Goal: Task Accomplishment & Management: Complete application form

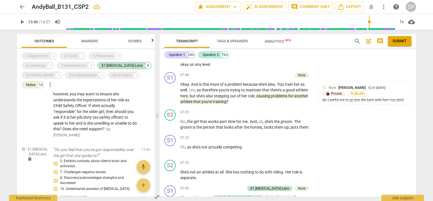
scroll to position [665, 0]
click at [45, 54] on div "3.Agreements" at bounding box center [37, 56] width 22 height 6
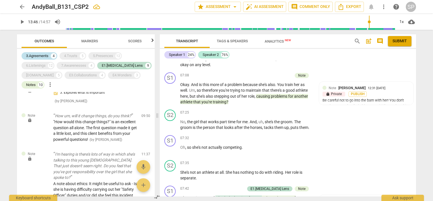
scroll to position [948, 0]
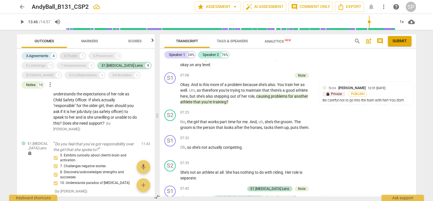
click at [73, 54] on div "4.Trusts" at bounding box center [70, 56] width 13 height 6
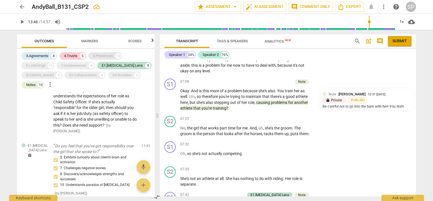
click at [99, 54] on div "5.Presences" at bounding box center [103, 56] width 20 height 6
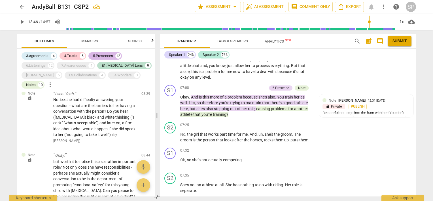
scroll to position [671, 0]
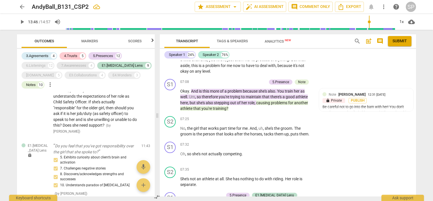
click at [83, 64] on div "7.Awarenesses" at bounding box center [73, 66] width 25 height 6
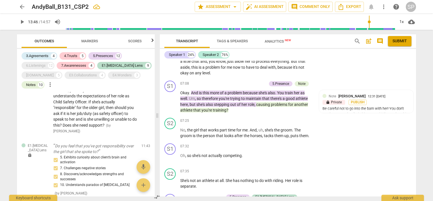
click at [80, 71] on div "3.Agreements 4 4.Trusts 5 5.Presences 12 6.Listenings 12 7.Awarenesses 4 E1.[ME…" at bounding box center [88, 70] width 133 height 39
click at [77, 73] on div "E3.Collaborations" at bounding box center [83, 75] width 28 height 6
click at [38, 75] on div "[DOMAIN_NAME]" at bounding box center [39, 75] width 27 height 6
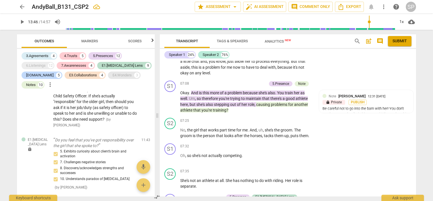
click at [112, 75] on div "E4.Wonders" at bounding box center [121, 75] width 19 height 6
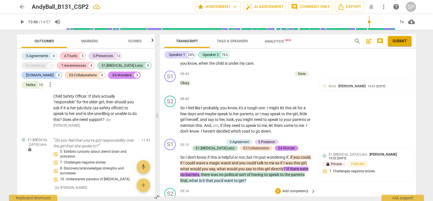
scroll to position [963, 0]
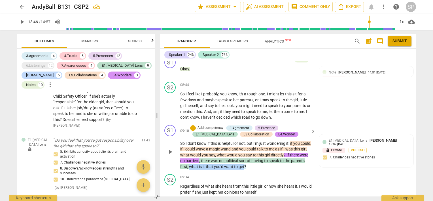
drag, startPoint x: 203, startPoint y: 157, endPoint x: 257, endPoint y: 159, distance: 54.1
click at [257, 159] on p "So I don't know if this is helpful or not , but I'm just wondering if , if you …" at bounding box center [246, 154] width 133 height 29
click at [263, 125] on div "5.Presence" at bounding box center [266, 127] width 17 height 5
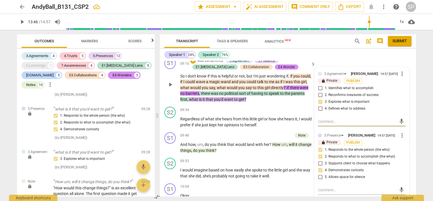
scroll to position [1048, 0]
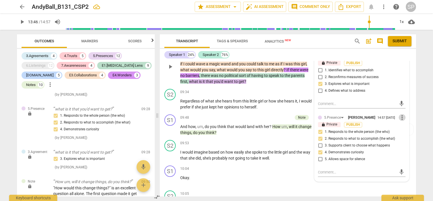
click at [399, 114] on span "more_vert" at bounding box center [402, 117] width 7 height 7
click at [401, 109] on li "Edit" at bounding box center [407, 108] width 20 height 11
type textarea "H"
type textarea "He"
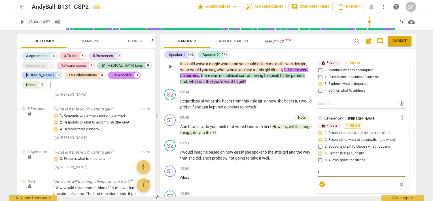
type textarea "He"
type textarea "Her"
type textarea "Here"
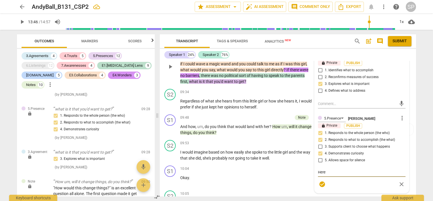
type textarea "Here"
type textarea "Here i"
type textarea "Here is"
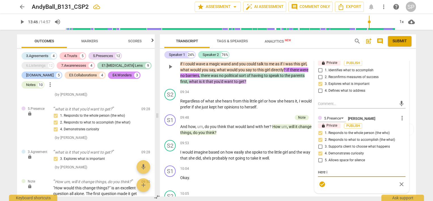
type textarea "Here is"
type textarea "Here is y"
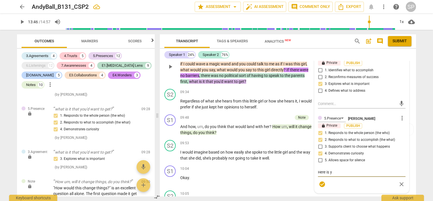
type textarea "Here is yo"
type textarea "Here is you"
type textarea "Here is your"
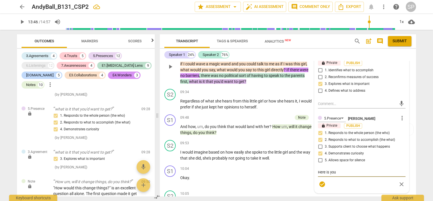
type textarea "Here is your"
type textarea "Here is your g"
type textarea "Here is your go"
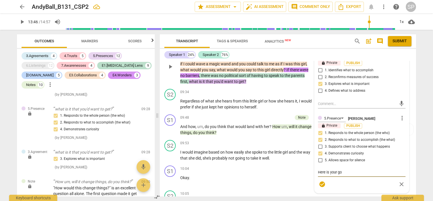
type textarea "Here is your gol"
type textarea "Here is your gold"
type textarea "Here is your golde"
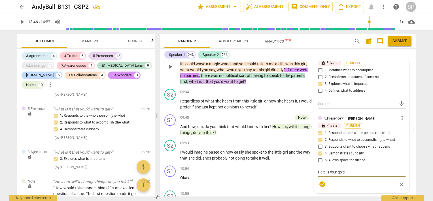
type textarea "Here is your golde"
type textarea "Here is your golden"
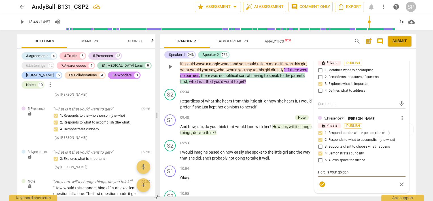
type textarea "Here is your golden q"
type textarea "Here is your golden qu"
type textarea "Here is your golden que"
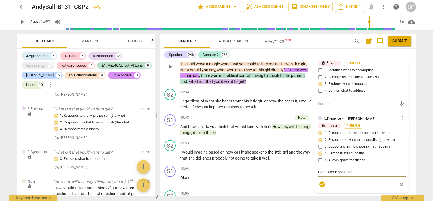
type textarea "Here is your golden que"
type textarea "Here is your golden ques"
type textarea "Here is your golden quest"
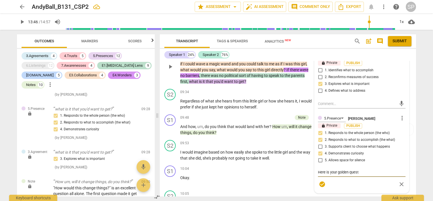
type textarea "Here is your golden questi"
type textarea "Here is your golden questio"
type textarea "Here is your golden question"
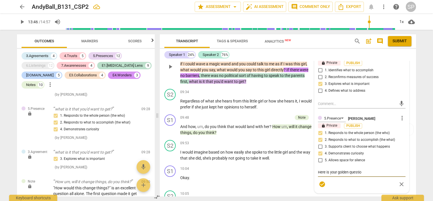
type textarea "Here is your golden question"
type textarea "Here is your golden question ""
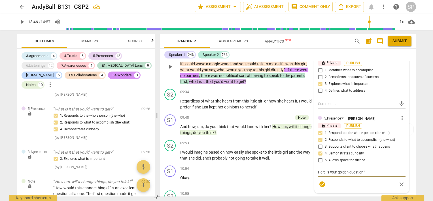
type textarea "Here is your golden question "W"
type textarea "Here is your golden question "Wh"
type textarea "Here is your golden question "Wha"
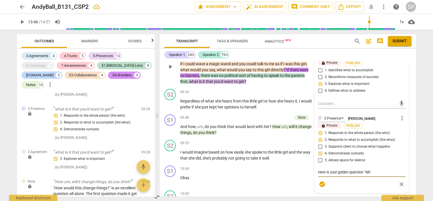
type textarea "Here is your golden question "Wha"
type textarea "Here is your golden question "What"
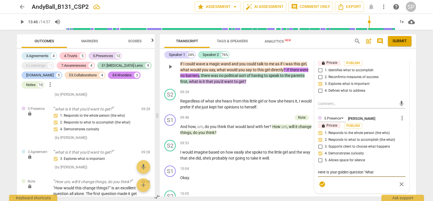
type textarea "Here is your golden question "What i"
type textarea "Here is your golden question "What is"
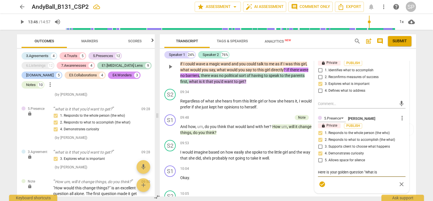
type textarea "Here is your golden question "What is"
type textarea "Here is your golden question "What is i"
type textarea "Here is your golden question "What is it"
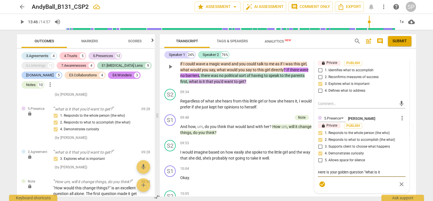
type textarea "Here is your golden question "What is it"
type textarea "Here is your golden question "What is it y"
type textarea "Here is your golden question "What is it yo"
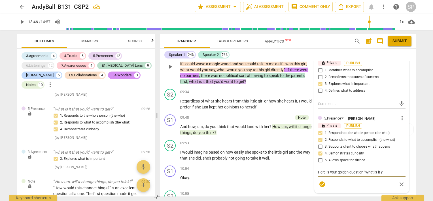
type textarea "Here is your golden question "What is it yo"
type textarea "Here is your golden question "What is it you"
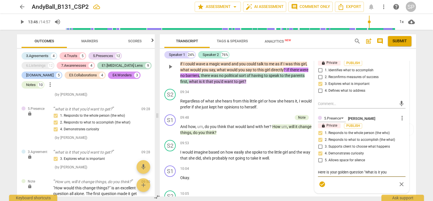
type textarea "Here is your golden question "What is it you w"
type textarea "Here is your golden question "What is it you wa"
type textarea "Here is your golden question "What is it you wan"
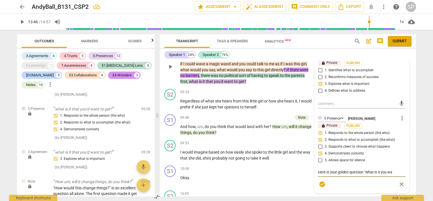
type textarea "Here is your golden question "What is it you wan"
type textarea "Here is your golden question "What is it you want"
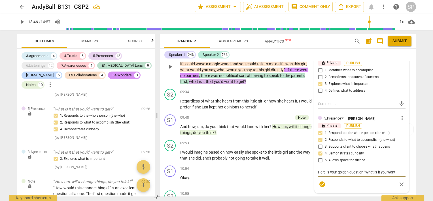
type textarea "Here is your golden question "What is it you want t"
type textarea "Here is your golden question "What is it you want to"
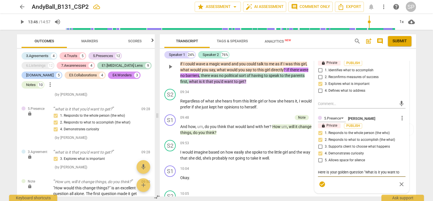
type textarea "Here is your golden question "What is it you want to"
type textarea "Here is your golden question "What is it you want to g"
type textarea "Here is your golden question "What is it you want to ge"
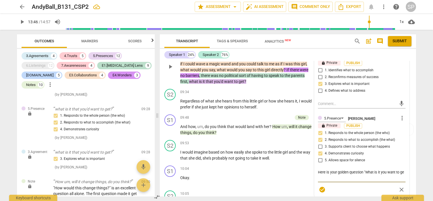
type textarea "Here is your golden question "What is it you want to get"
type textarea "Here is your golden question "What is it you want to get?"
type textarea "Here is your golden question "What is it you want to get?""
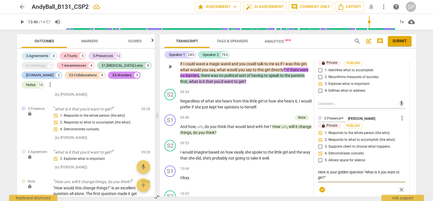
type textarea "Here is your golden question "What is it you want to get?""
click at [322, 186] on span "check_circle" at bounding box center [322, 189] width 7 height 7
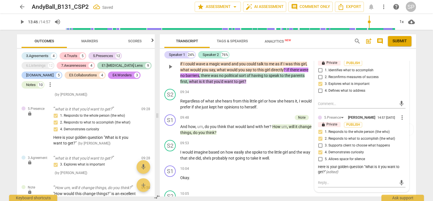
scroll to position [963, 0]
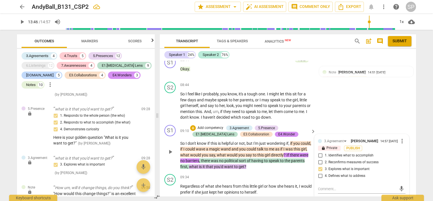
click at [286, 161] on div "S1 play_arrow pause 09:10 + Add competency 3.Agreement 5.Presence E1.[MEDICAL_D…" at bounding box center [288, 146] width 256 height 49
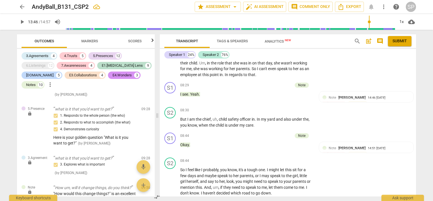
scroll to position [992, 0]
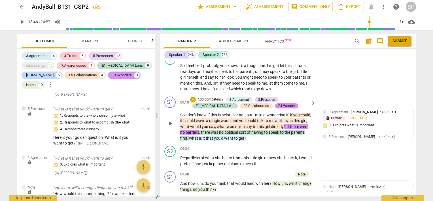
click at [286, 124] on span "?" at bounding box center [285, 126] width 3 height 5
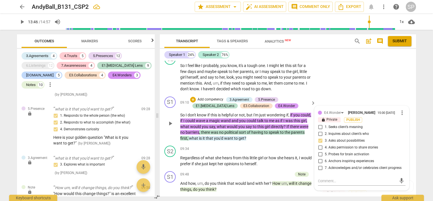
click at [278, 103] on div "E4.Wonder" at bounding box center [286, 105] width 17 height 5
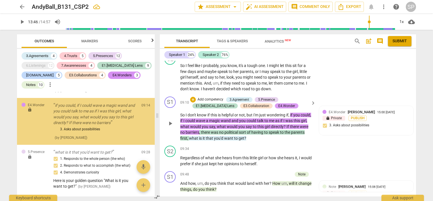
scroll to position [1805, 0]
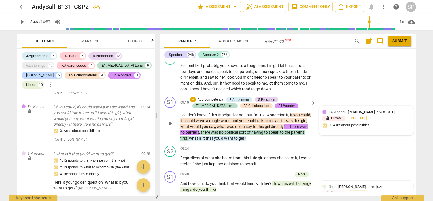
click at [392, 115] on div "lock Private Publish" at bounding box center [366, 117] width 88 height 5
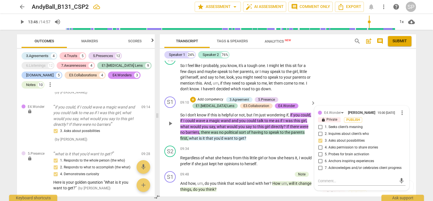
click at [334, 124] on span "1. Seeks client’s meaning" at bounding box center [344, 126] width 38 height 5
click at [325, 124] on input "1. Seeks client’s meaning" at bounding box center [320, 127] width 9 height 7
click at [334, 124] on span "1. Seeks client’s meaning" at bounding box center [344, 126] width 38 height 5
click at [325, 124] on input "1. Seeks client’s meaning" at bounding box center [320, 127] width 9 height 7
click at [329, 124] on span "1. Seeks client’s meaning" at bounding box center [344, 126] width 38 height 5
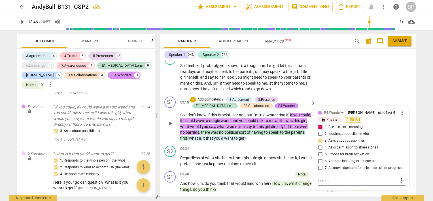
click at [325, 124] on input "1. Seeks client’s meaning" at bounding box center [320, 127] width 9 height 7
checkbox input "false"
click at [277, 103] on div "E4.Wonder" at bounding box center [287, 105] width 24 height 5
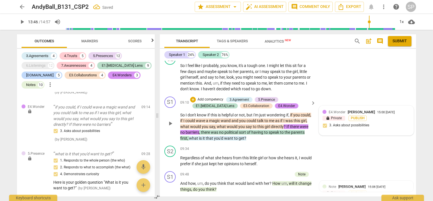
click at [405, 109] on div "E4.Wonder [PERSON_NAME] 15:00 [DATE]" at bounding box center [369, 111] width 81 height 5
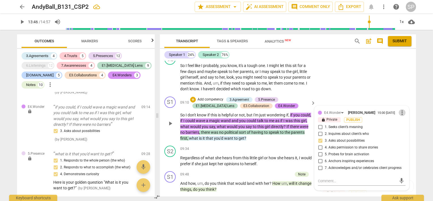
click at [402, 109] on span "more_vert" at bounding box center [402, 112] width 7 height 7
click at [401, 115] on li "Delete" at bounding box center [407, 114] width 20 height 11
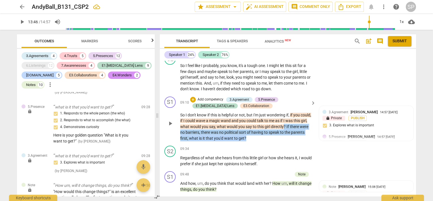
drag, startPoint x: 298, startPoint y: 116, endPoint x: 302, endPoint y: 128, distance: 13.4
click at [302, 128] on p "So I don't know if this is helpful or not , but I'm just wondering if , if you …" at bounding box center [246, 126] width 133 height 29
click at [193, 97] on div "+" at bounding box center [193, 100] width 6 height 6
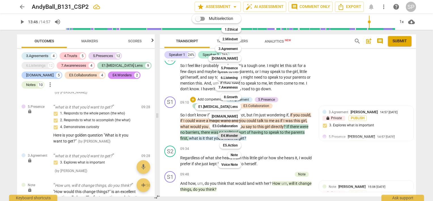
click at [233, 134] on b "E4.Wonder" at bounding box center [229, 135] width 17 height 7
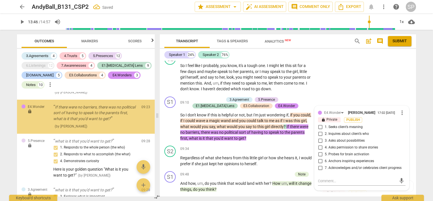
scroll to position [1799, 0]
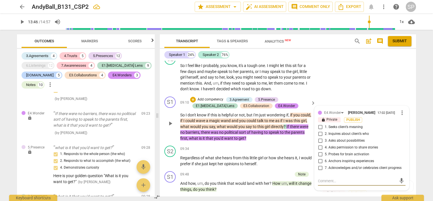
click at [317, 124] on input "1. Seeks client’s meaning" at bounding box center [320, 127] width 9 height 7
checkbox input "true"
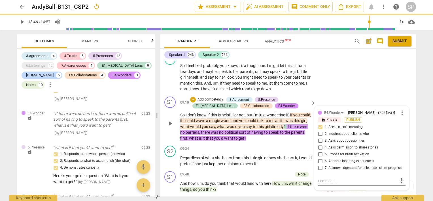
click at [282, 128] on p "So I don't know if this is helpful or not , but I'm just wondering if , if you …" at bounding box center [246, 126] width 133 height 29
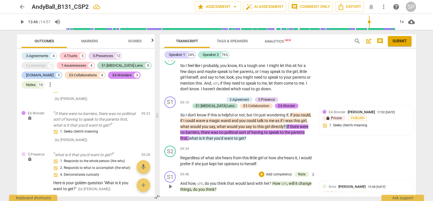
scroll to position [1020, 0]
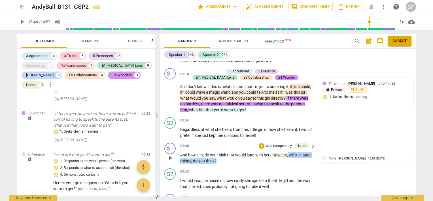
drag, startPoint x: 288, startPoint y: 144, endPoint x: 292, endPoint y: 151, distance: 8.1
click at [292, 152] on p "And how , um , do you think that would land with her ? How um , will it change …" at bounding box center [246, 158] width 133 height 12
click at [261, 143] on div "+" at bounding box center [262, 146] width 6 height 6
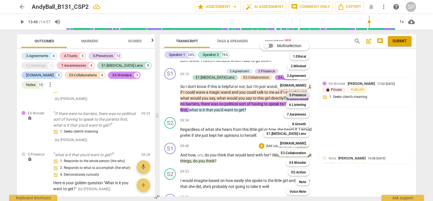
click at [307, 95] on div "5.Presence" at bounding box center [298, 95] width 24 height 7
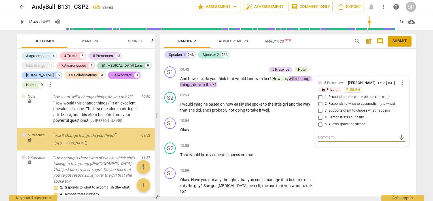
scroll to position [1951, 0]
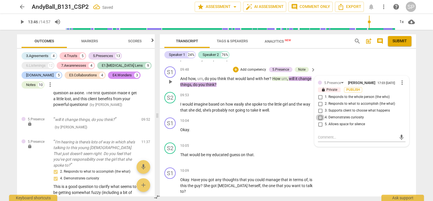
click at [317, 114] on input "4. Demonstrates curiosity" at bounding box center [320, 117] width 9 height 7
checkbox input "true"
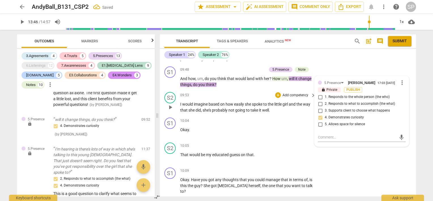
click at [255, 92] on div "09:53 + Add competency keyboard_arrow_right I would imagine based on how easily…" at bounding box center [248, 102] width 136 height 21
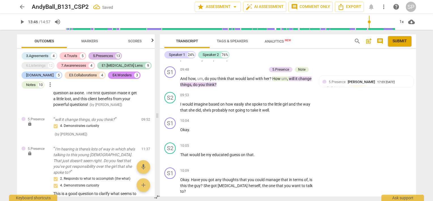
click at [112, 57] on div "5.Presences" at bounding box center [103, 56] width 20 height 6
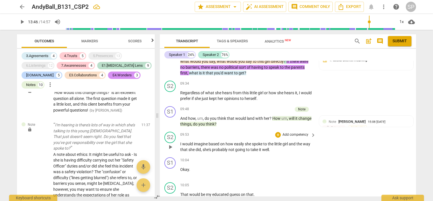
scroll to position [1026, 0]
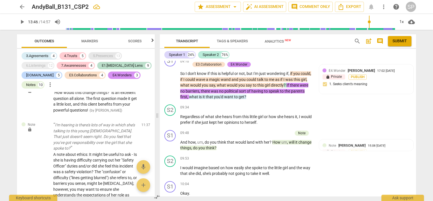
click at [104, 57] on div "5.Presences" at bounding box center [103, 56] width 20 height 6
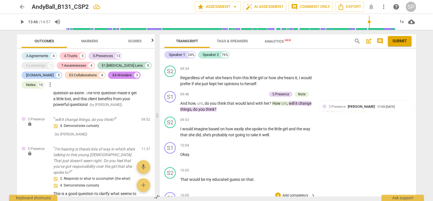
scroll to position [1068, 0]
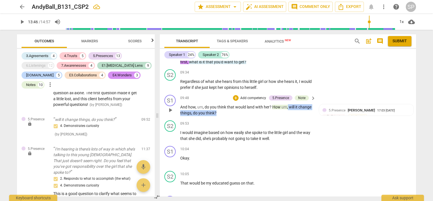
drag, startPoint x: 288, startPoint y: 95, endPoint x: 289, endPoint y: 103, distance: 8.0
click at [289, 104] on p "And how , um , do you think that would land with her ? How um , will it change …" at bounding box center [246, 110] width 133 height 12
click at [235, 95] on div "+" at bounding box center [236, 98] width 6 height 6
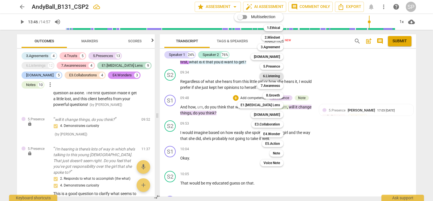
click at [273, 77] on b "6.Listening" at bounding box center [271, 76] width 17 height 7
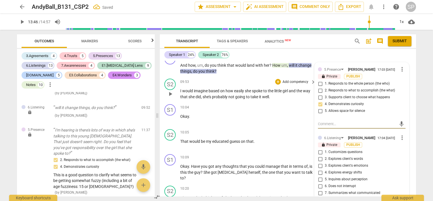
scroll to position [1153, 0]
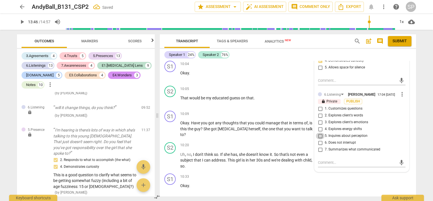
click at [317, 132] on input "5. Inquires about perception" at bounding box center [320, 135] width 9 height 7
checkbox input "true"
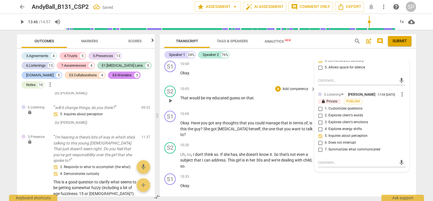
click at [236, 86] on div "10:05 + Add competency keyboard_arrow_right" at bounding box center [248, 89] width 136 height 6
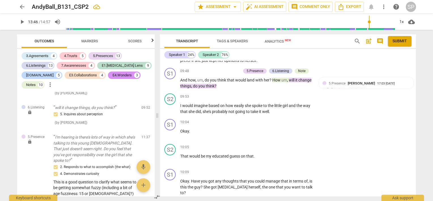
scroll to position [1068, 0]
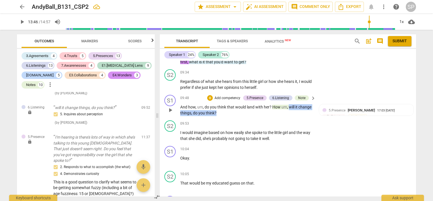
drag, startPoint x: 288, startPoint y: 96, endPoint x: 289, endPoint y: 103, distance: 7.2
click at [289, 104] on p "And how , um , do you think that would land with her ? How um , will it change …" at bounding box center [246, 110] width 133 height 12
click at [210, 95] on div "+" at bounding box center [210, 98] width 6 height 6
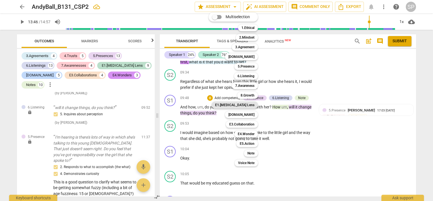
click at [256, 106] on div "E1.[MEDICAL_DATA] Lens" at bounding box center [235, 104] width 46 height 7
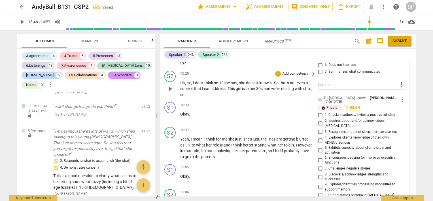
scroll to position [1238, 0]
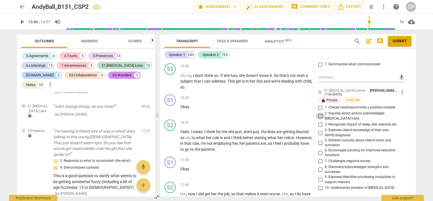
click at [319, 112] on input "2. Inquires about and/or acknowledges [MEDICAL_DATA] traits" at bounding box center [320, 115] width 9 height 7
checkbox input "true"
click at [216, 117] on div "S2 play_arrow pause 10:37 + Add competency keyboard_arrow_right Yeah , I mean ,…" at bounding box center [288, 135] width 256 height 37
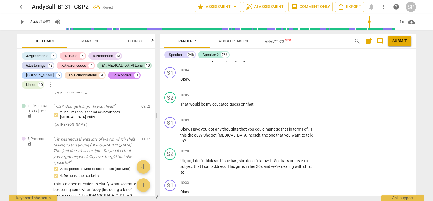
scroll to position [1068, 0]
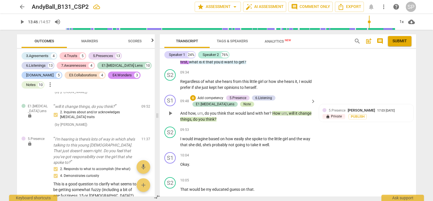
click at [243, 101] on div "Note" at bounding box center [246, 103] width 7 height 5
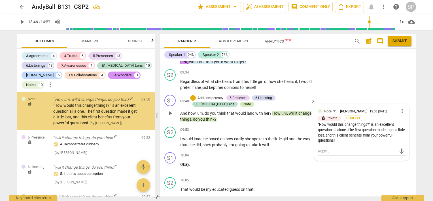
scroll to position [2422, 0]
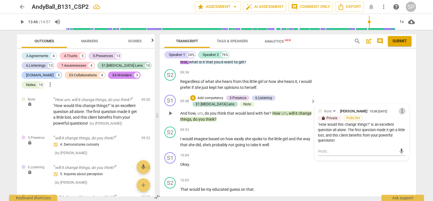
click at [400, 107] on span "more_vert" at bounding box center [402, 110] width 7 height 7
click at [400, 102] on li "Edit" at bounding box center [407, 102] width 20 height 11
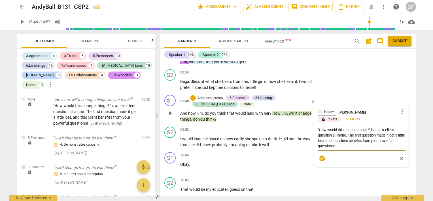
click at [366, 127] on textarea ""How would this change things?" is an excellent question all alone. The first q…" at bounding box center [362, 138] width 88 height 22
type textarea ""How would this change things ?" is an excellent question all alone. The first …"
type textarea ""How would this change things f?" is an excellent question all alone. The first…"
type textarea ""How would this change things fo?" is an excellent question all alone. The firs…"
type textarea ""How would this change things for?" is an excellent question all alone. The fir…"
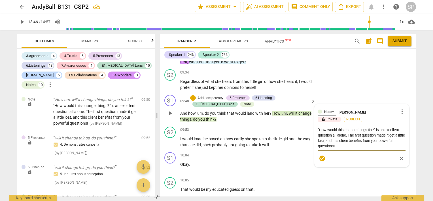
type textarea ""How would this change things for ?" is an excellent question all alone. The fi…"
type textarea ""How would this change things for y?" is an excellent question all alone. The f…"
type textarea ""How would this change things for yo?" is an excellent question all alone. The …"
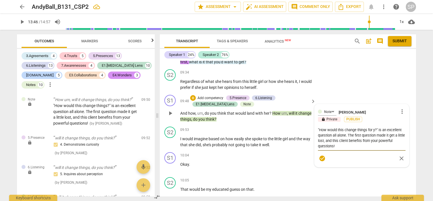
type textarea ""How would this change things for yo?" is an excellent question all alone. The …"
type textarea ""How would this change things for you?" is an excellent question all alone. The…"
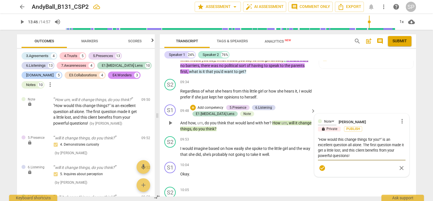
scroll to position [1068, 0]
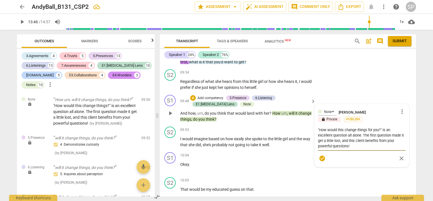
drag, startPoint x: 317, startPoint y: 121, endPoint x: 364, endPoint y: 143, distance: 52.0
click at [364, 143] on div "Note [PERSON_NAME] more_vert lock Private Publish "How would this change things…" at bounding box center [362, 135] width 88 height 56
type textarea "R"
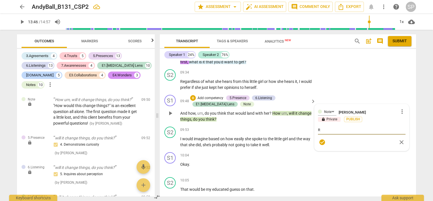
type textarea "Re"
type textarea "Rem"
type textarea "Reme"
type textarea "Remem"
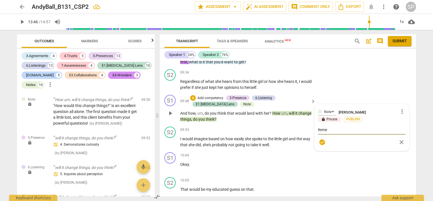
type textarea "Remem"
type textarea "Rememb"
type textarea "Remembe"
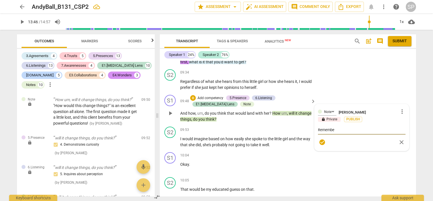
type textarea "Remember"
type textarea "Remember -"
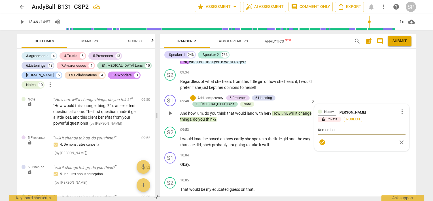
type textarea "Remember -"
type textarea "Remember - y"
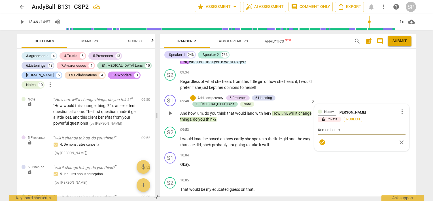
type textarea "Remember - yo"
type textarea "Remember - you"
type textarea "Remember - your"
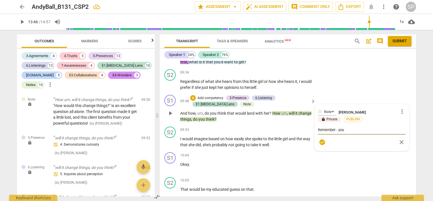
type textarea "Remember - your"
type textarea "Remember - your f"
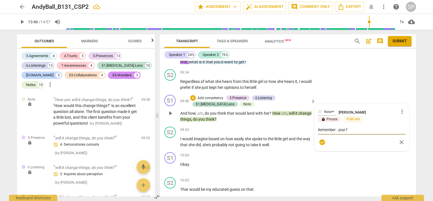
type textarea "Remember - your fo"
type textarea "Remember - your foc"
type textarea "Remember - your focu"
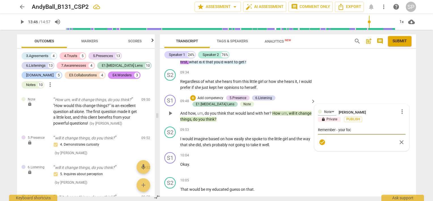
type textarea "Remember - your focu"
type textarea "Remember - your focus"
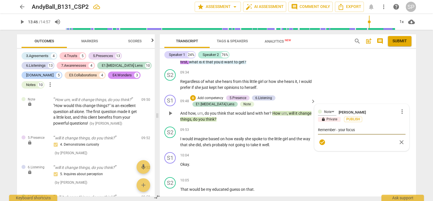
type textarea "Remember - your focus i"
type textarea "Remember - your focus is"
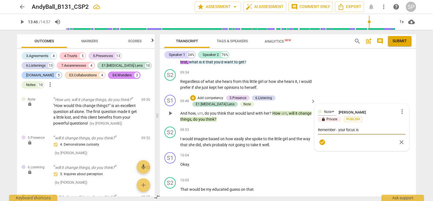
type textarea "Remember - your focus is"
type textarea "Remember - your focus is o"
type textarea "Remember - your focus is on"
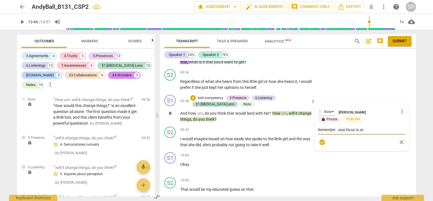
type textarea "Remember - your focus is on"
type textarea "Remember - your focus is on y"
type textarea "Remember - your focus is on yo"
type textarea "Remember - your focus is on you"
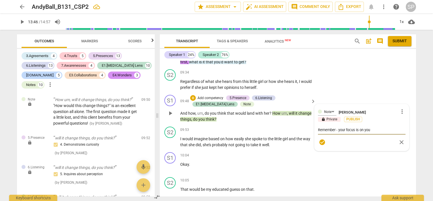
type textarea "Remember - your focus is on your"
type textarea "Remember - your focus is on your c"
type textarea "Remember - your focus is on your cl"
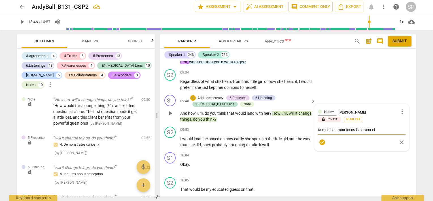
type textarea "Remember - your focus is on your cli"
type textarea "Remember - your focus is on your clie"
type textarea "Remember - your focus is on your clien"
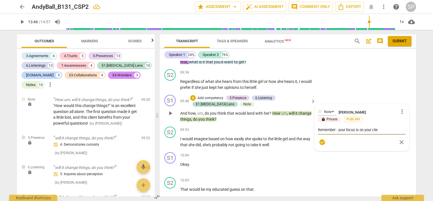
type textarea "Remember - your focus is on your clien"
type textarea "Remember - your focus is on your client"
click at [402, 127] on textarea "Try to keep the focus on your client - "What would be differently" at bounding box center [362, 132] width 88 height 11
click at [358, 127] on textarea "Try to keep the focus on your client - "What would you do differently" at bounding box center [362, 132] width 88 height 11
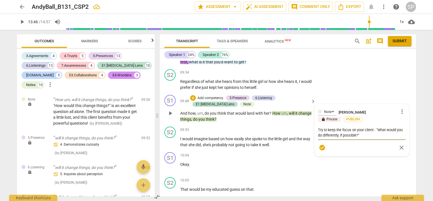
click at [403, 127] on textarea "Try to keep the focus on your client - "What would you do differently, if possi…" at bounding box center [362, 132] width 88 height 11
click at [320, 144] on span "check_circle" at bounding box center [322, 147] width 7 height 7
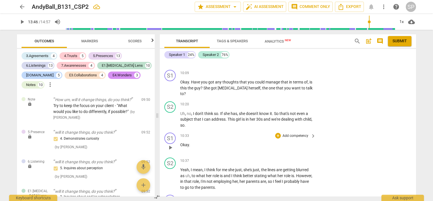
scroll to position [1210, 0]
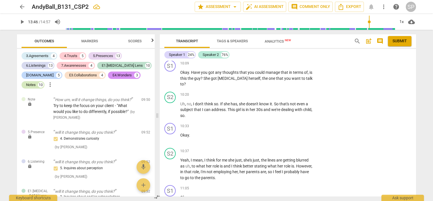
click at [31, 83] on div "Notes" at bounding box center [31, 85] width 10 height 6
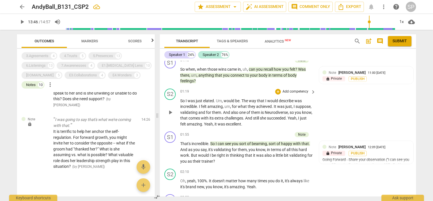
scroll to position [201, 0]
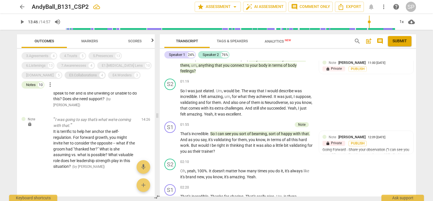
click at [71, 76] on div "E3.Collaborations" at bounding box center [83, 75] width 28 height 6
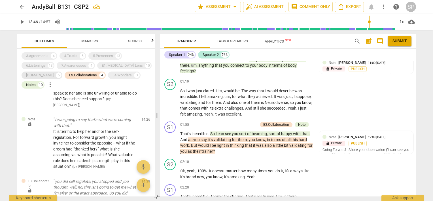
click at [37, 77] on div "[DOMAIN_NAME]" at bounding box center [39, 75] width 27 height 6
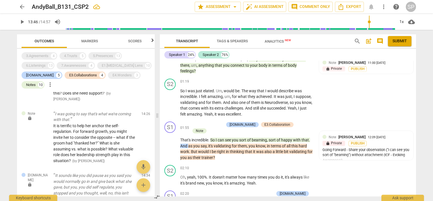
drag, startPoint x: 41, startPoint y: 66, endPoint x: 44, endPoint y: 61, distance: 5.7
click at [42, 66] on div "6.Listenings" at bounding box center [36, 66] width 20 height 6
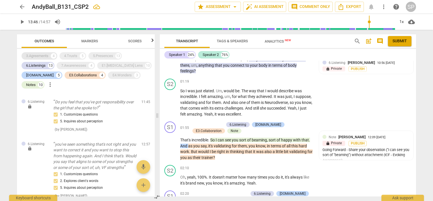
click at [45, 56] on div "3.Agreements" at bounding box center [37, 56] width 22 height 6
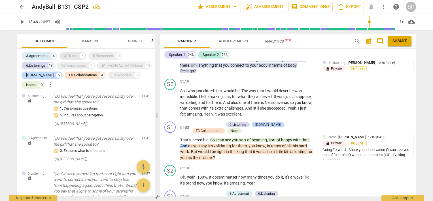
click at [67, 54] on div "4.Trusts" at bounding box center [70, 56] width 13 height 6
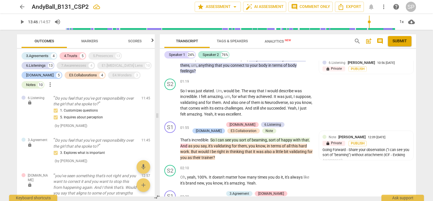
click at [71, 66] on div "7.Awarenesses" at bounding box center [73, 66] width 25 height 6
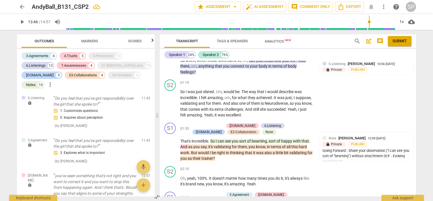
drag, startPoint x: 103, startPoint y: 55, endPoint x: 108, endPoint y: 61, distance: 7.3
click at [104, 55] on div "5.Presences" at bounding box center [103, 56] width 20 height 6
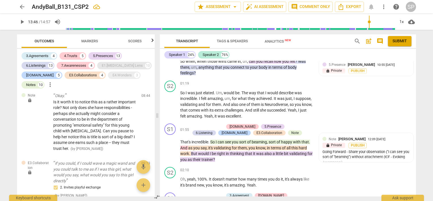
scroll to position [203, 0]
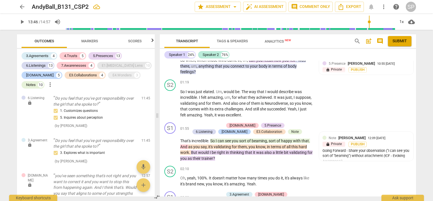
click at [110, 65] on div "E1.[MEDICAL_DATA] Lens" at bounding box center [122, 66] width 41 height 6
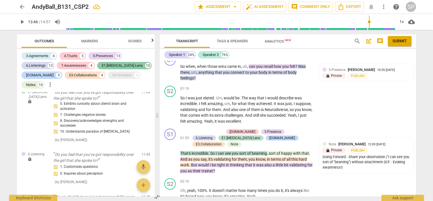
scroll to position [209, 0]
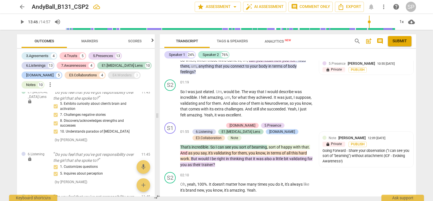
click at [116, 78] on div "E4.Wonders" at bounding box center [121, 75] width 19 height 6
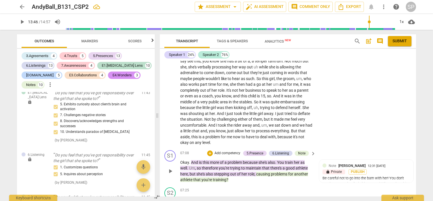
scroll to position [634, 0]
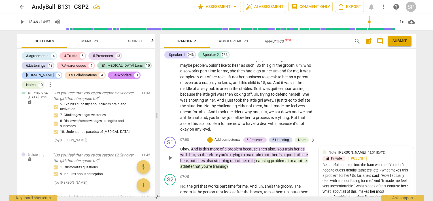
click at [407, 156] on div "lock Private Publish" at bounding box center [366, 158] width 88 height 5
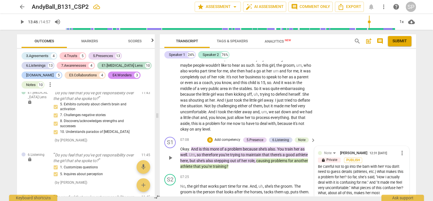
click at [401, 149] on span "more_vert" at bounding box center [402, 152] width 7 height 7
click at [401, 144] on li "Edit" at bounding box center [407, 144] width 20 height 11
click at [376, 169] on textarea "Be careful not to go into the barn with her! You don't need to guess details (a…" at bounding box center [362, 188] width 88 height 38
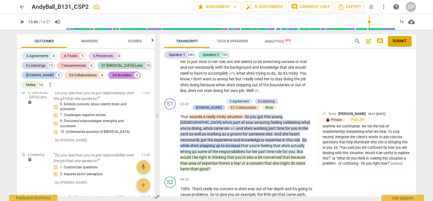
scroll to position [322, 0]
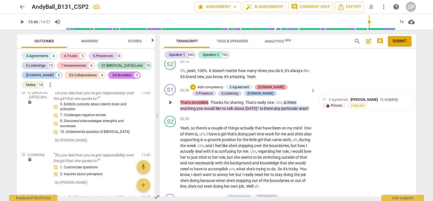
click at [265, 84] on div "[DOMAIN_NAME]" at bounding box center [271, 86] width 26 height 5
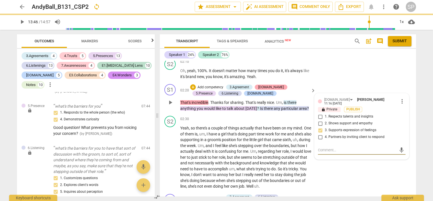
scroll to position [977, 0]
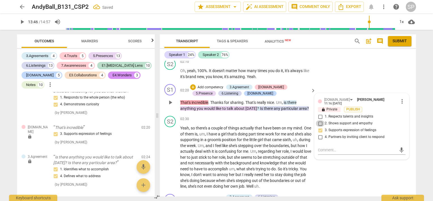
click at [319, 120] on input "2. Shows support and empathy" at bounding box center [320, 123] width 9 height 7
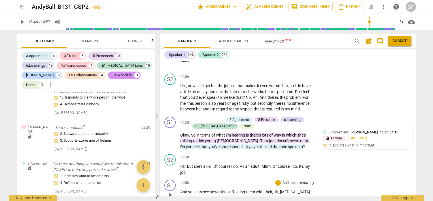
scroll to position [1342, 0]
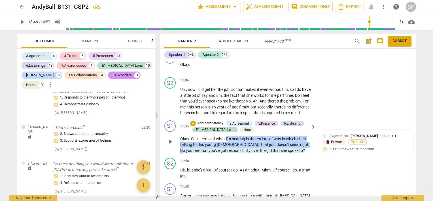
drag, startPoint x: 226, startPoint y: 126, endPoint x: 230, endPoint y: 124, distance: 5.5
click at [278, 136] on p "Okay . So in terms of what I'm hearing is there's lots of way in which she's ta…" at bounding box center [246, 145] width 133 height 18
click at [193, 120] on div "+" at bounding box center [193, 123] width 6 height 6
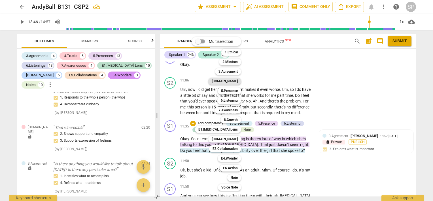
click at [232, 81] on b "[DOMAIN_NAME]" at bounding box center [225, 81] width 26 height 7
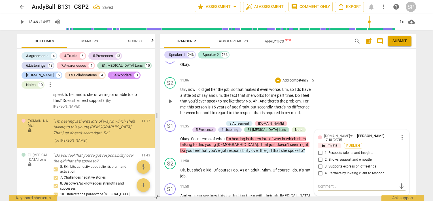
scroll to position [2736, 0]
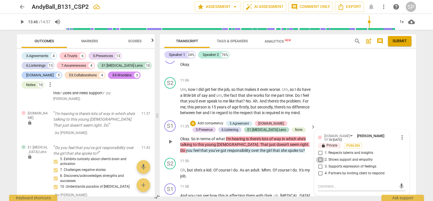
click at [320, 156] on input "2. Shows support and empathy" at bounding box center [320, 159] width 9 height 7
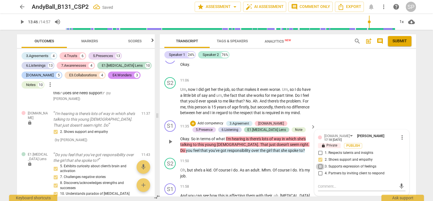
click at [320, 163] on input "3. Supports expression of feelings" at bounding box center [320, 166] width 9 height 7
click at [316, 118] on div "S1 play_arrow pause 11:35 + Add competency 3.Agreement [DOMAIN_NAME] 5.Presence…" at bounding box center [288, 137] width 256 height 38
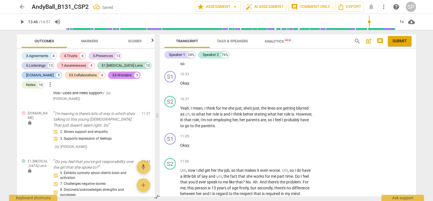
scroll to position [1257, 0]
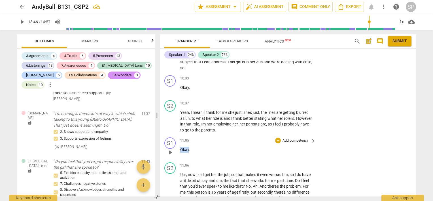
drag, startPoint x: 188, startPoint y: 135, endPoint x: 181, endPoint y: 133, distance: 8.1
click at [181, 146] on p "Okay ." at bounding box center [246, 149] width 133 height 6
click at [275, 137] on div "+" at bounding box center [278, 140] width 6 height 6
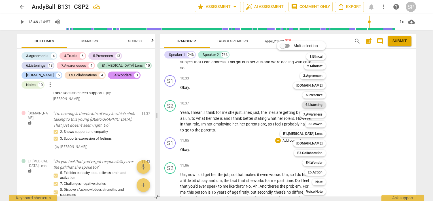
click at [308, 106] on b "6.Listening" at bounding box center [313, 104] width 17 height 7
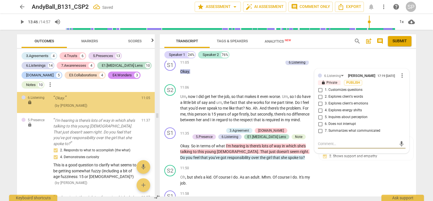
scroll to position [2545, 0]
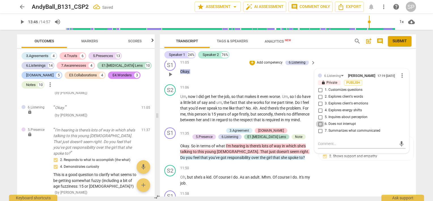
click at [320, 120] on input "6. Does not interrupt" at bounding box center [320, 123] width 9 height 7
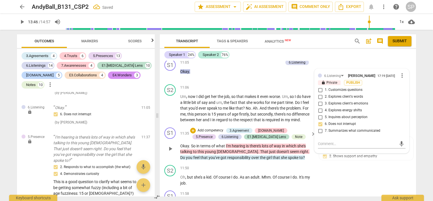
click at [236, 151] on div "S1 play_arrow pause 11:35 + Add competency 3.Agreement [DOMAIN_NAME] 5.Presence…" at bounding box center [288, 144] width 256 height 38
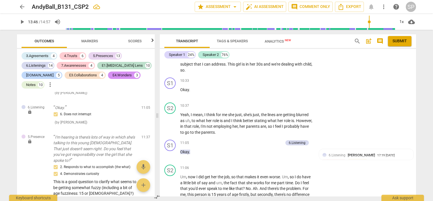
scroll to position [1222, 0]
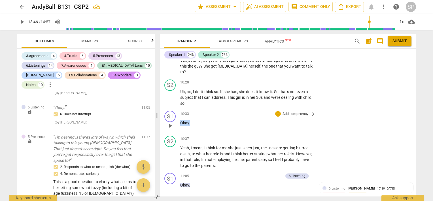
drag, startPoint x: 193, startPoint y: 110, endPoint x: 178, endPoint y: 107, distance: 15.0
click at [178, 108] on div "S1 play_arrow pause 10:33 + Add competency keyboard_arrow_right Okay ." at bounding box center [288, 120] width 256 height 25
click at [277, 111] on div "+" at bounding box center [278, 114] width 6 height 6
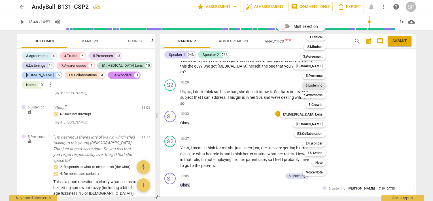
click at [307, 86] on b "6.Listening" at bounding box center [313, 85] width 17 height 7
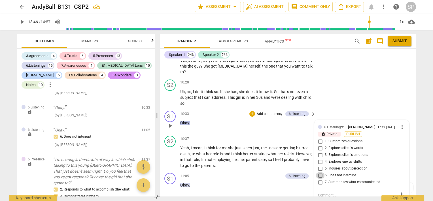
click at [319, 172] on input "6. Does not interrupt" at bounding box center [320, 175] width 9 height 7
click at [209, 111] on div "10:33 + Add competency 6.Listening keyboard_arrow_right" at bounding box center [248, 114] width 136 height 6
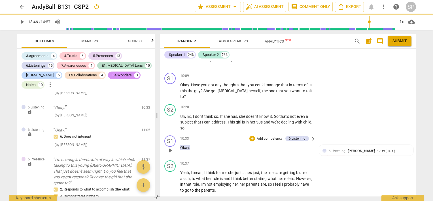
scroll to position [1137, 0]
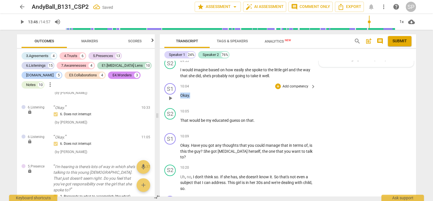
drag, startPoint x: 193, startPoint y: 89, endPoint x: 198, endPoint y: 88, distance: 4.9
click at [176, 88] on div "S1 play_arrow pause 10:04 + Add competency keyboard_arrow_right Okay ." at bounding box center [288, 93] width 256 height 25
click at [277, 83] on div "+" at bounding box center [278, 86] width 6 height 6
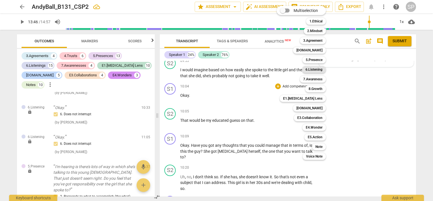
click at [313, 67] on b "6.Listening" at bounding box center [313, 69] width 17 height 7
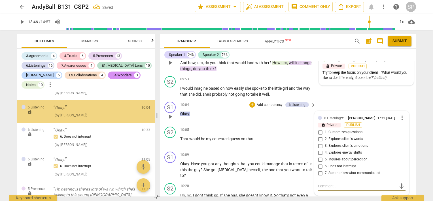
scroll to position [1109, 0]
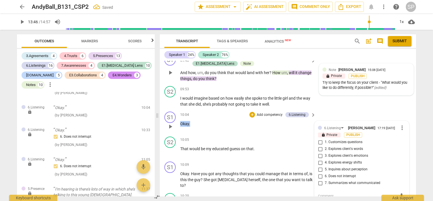
drag, startPoint x: 200, startPoint y: 113, endPoint x: 224, endPoint y: 117, distance: 24.6
click at [173, 116] on div "S1 play_arrow pause 10:04 + Add competency 6.Listening keyboard_arrow_right Oka…" at bounding box center [288, 121] width 256 height 25
click at [249, 112] on div "+" at bounding box center [252, 115] width 6 height 6
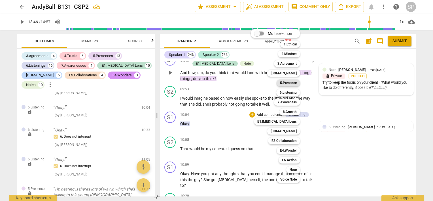
click at [289, 83] on b "5.Presence" at bounding box center [288, 82] width 17 height 7
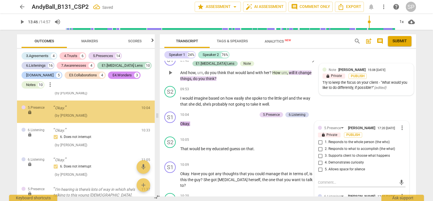
scroll to position [2567, 0]
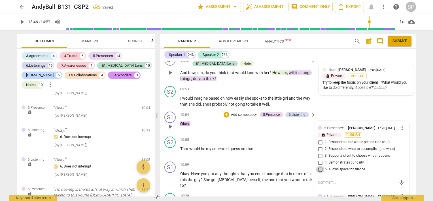
click at [319, 166] on input "5. Allows space for silence" at bounding box center [320, 169] width 9 height 7
click at [226, 136] on div "10:05 + Add competency keyboard_arrow_right" at bounding box center [248, 139] width 136 height 6
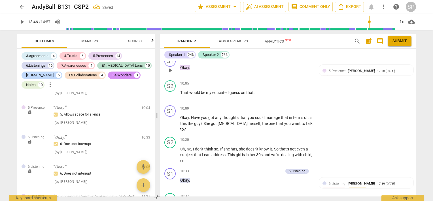
scroll to position [1165, 0]
drag, startPoint x: 201, startPoint y: 160, endPoint x: 175, endPoint y: 165, distance: 25.7
click at [175, 165] on div "S1 play_arrow pause 10:33 + Add competency 6.Listening keyboard_arrow_right Oka…" at bounding box center [288, 177] width 256 height 25
click at [250, 167] on div "+" at bounding box center [252, 170] width 6 height 6
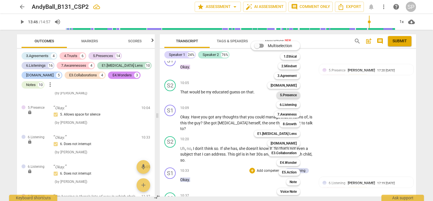
click at [288, 93] on b "5.Presence" at bounding box center [288, 95] width 17 height 7
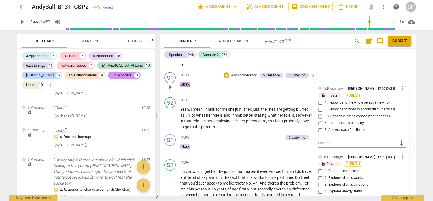
scroll to position [1260, 0]
click at [318, 127] on input "5. Allows space for silence" at bounding box center [320, 130] width 9 height 7
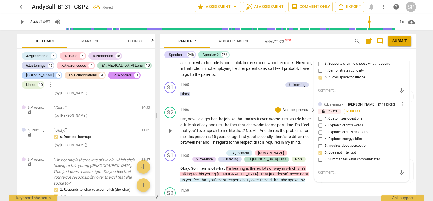
scroll to position [1317, 0]
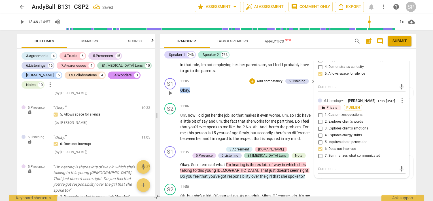
drag, startPoint x: 199, startPoint y: 78, endPoint x: 181, endPoint y: 75, distance: 18.6
click at [181, 87] on p "Okay ." at bounding box center [246, 90] width 133 height 6
click at [250, 78] on div "+" at bounding box center [252, 81] width 6 height 6
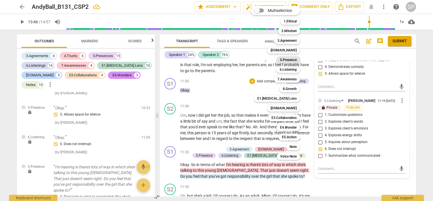
click at [291, 61] on b "5.Presence" at bounding box center [288, 59] width 17 height 7
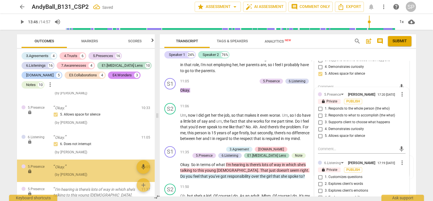
scroll to position [2685, 0]
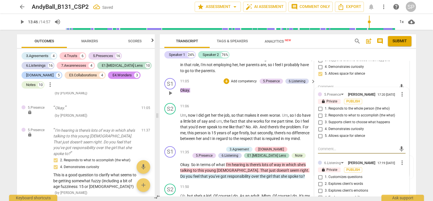
click at [320, 132] on input "5. Allows space for silence" at bounding box center [320, 135] width 9 height 7
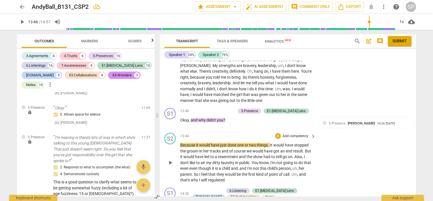
scroll to position [1628, 0]
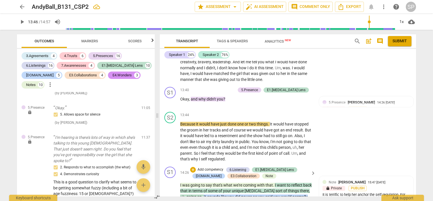
click at [263, 182] on span "with" at bounding box center [261, 184] width 9 height 5
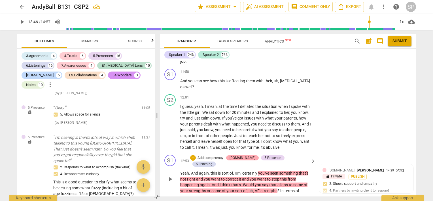
scroll to position [1394, 0]
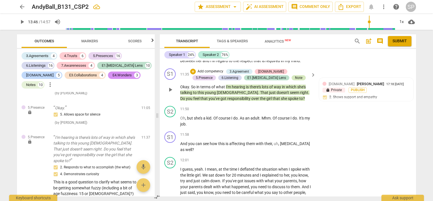
click at [295, 75] on div "Note" at bounding box center [298, 77] width 7 height 5
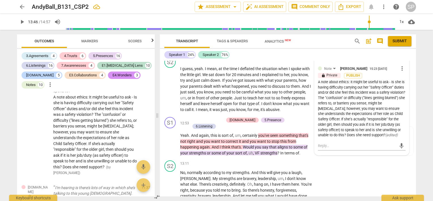
scroll to position [1507, 0]
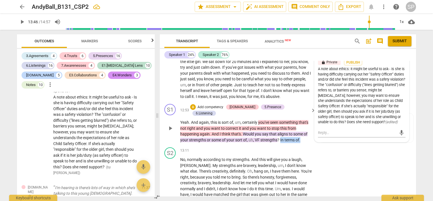
drag, startPoint x: 280, startPoint y: 123, endPoint x: 300, endPoint y: 124, distance: 20.5
click at [300, 124] on p "Yeah . And again , this is sort of , um , certainly you've seen something that'…" at bounding box center [246, 130] width 133 height 23
click at [196, 104] on div "+" at bounding box center [193, 107] width 6 height 6
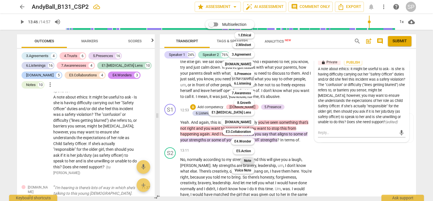
click at [250, 161] on b "Note" at bounding box center [247, 160] width 7 height 7
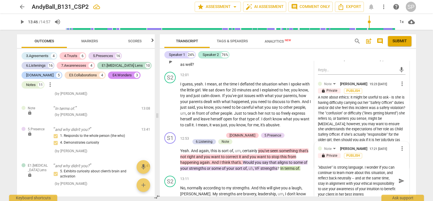
scroll to position [5, 0]
click at [367, 164] on textarea ""Abusive" is strong language. I wonder if you can continue to learn more about …" at bounding box center [357, 180] width 78 height 32
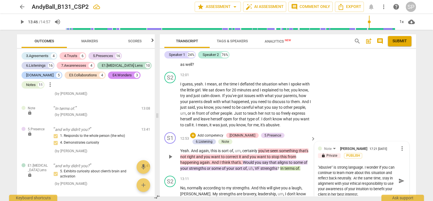
scroll to position [0, 0]
click at [325, 164] on textarea ""Abusive" is strong language. I wonder if you can continue to learn more about …" at bounding box center [357, 180] width 78 height 32
click at [359, 179] on textarea ""Abusive" is strong language. Continue to learn more about this situation and r…" at bounding box center [357, 177] width 78 height 27
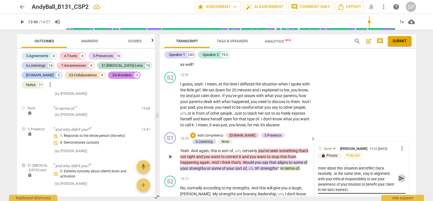
click at [399, 175] on span "send" at bounding box center [401, 178] width 6 height 6
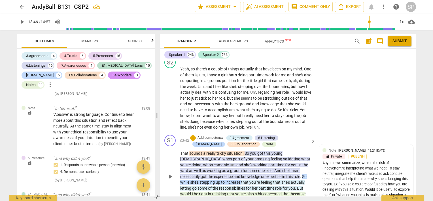
scroll to position [312, 0]
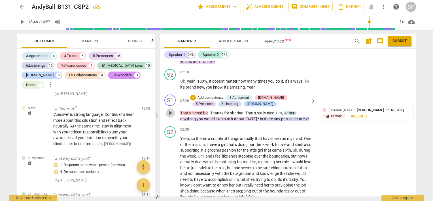
click at [173, 109] on span "play_arrow" at bounding box center [170, 112] width 7 height 7
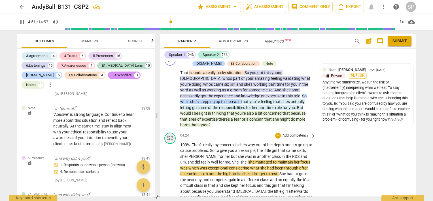
scroll to position [484, 0]
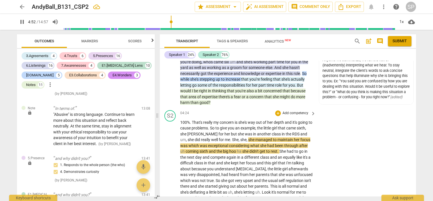
click at [170, 197] on span "pause" at bounding box center [170, 200] width 7 height 7
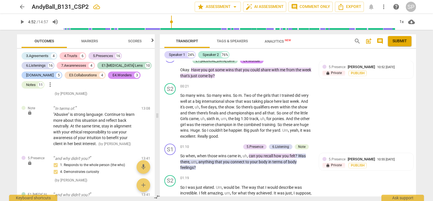
scroll to position [0, 0]
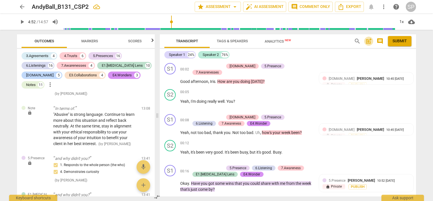
click at [369, 41] on span "post_add" at bounding box center [368, 41] width 7 height 7
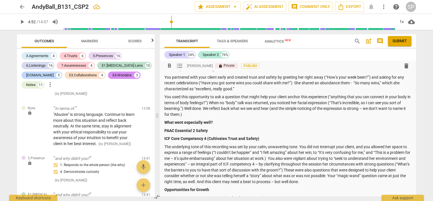
scroll to position [142, 0]
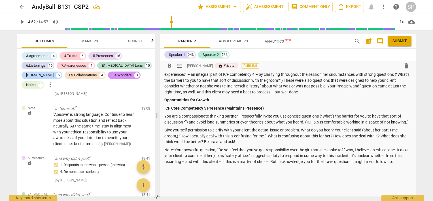
click at [406, 161] on p "Note: Your powerful question, “Do you feel that you’ve got responsibility over …" at bounding box center [287, 156] width 247 height 18
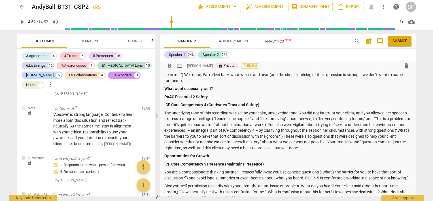
scroll to position [85, 0]
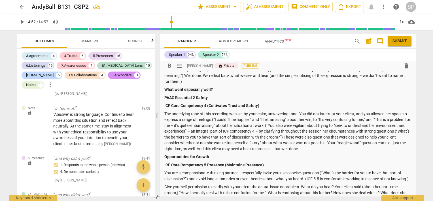
click at [337, 142] on p "The underlying tone of this recording was set by your calm, unwavering tone. Yo…" at bounding box center [287, 131] width 247 height 41
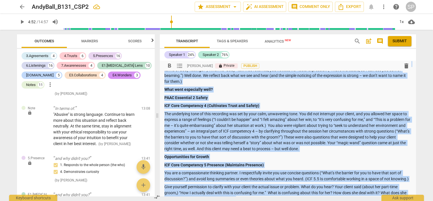
copy div "Loremip: Dolo Sita CON 1 A 577 El Sedd, Eiusm tem inc utlabor et dolore magn AL…"
click at [347, 156] on p "Opportunities for Growth" at bounding box center [287, 157] width 247 height 6
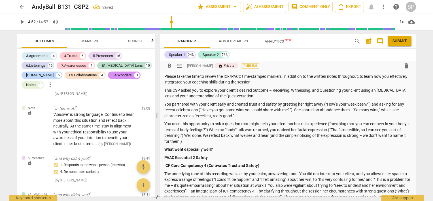
scroll to position [142, 0]
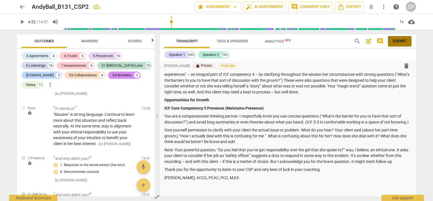
click at [400, 43] on span "Submit" at bounding box center [399, 41] width 14 height 6
click at [21, 7] on span "arrow_back" at bounding box center [22, 6] width 7 height 7
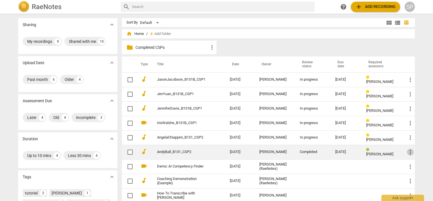
click at [411, 150] on span "more_vert" at bounding box center [410, 151] width 7 height 7
click at [411, 150] on li "Move" at bounding box center [417, 152] width 22 height 14
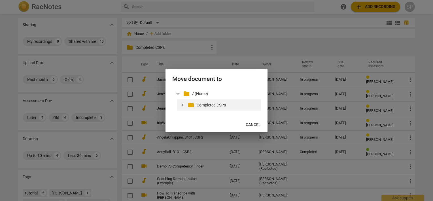
click at [230, 103] on p "Completed CSPs" at bounding box center [228, 105] width 62 height 6
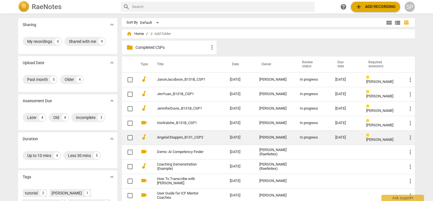
click at [172, 137] on link "AngelaChiappini_B131_CSP2" at bounding box center [183, 137] width 52 height 4
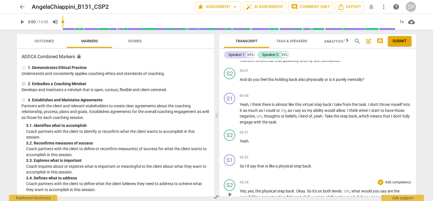
scroll to position [907, 0]
